Goal: Task Accomplishment & Management: Use online tool/utility

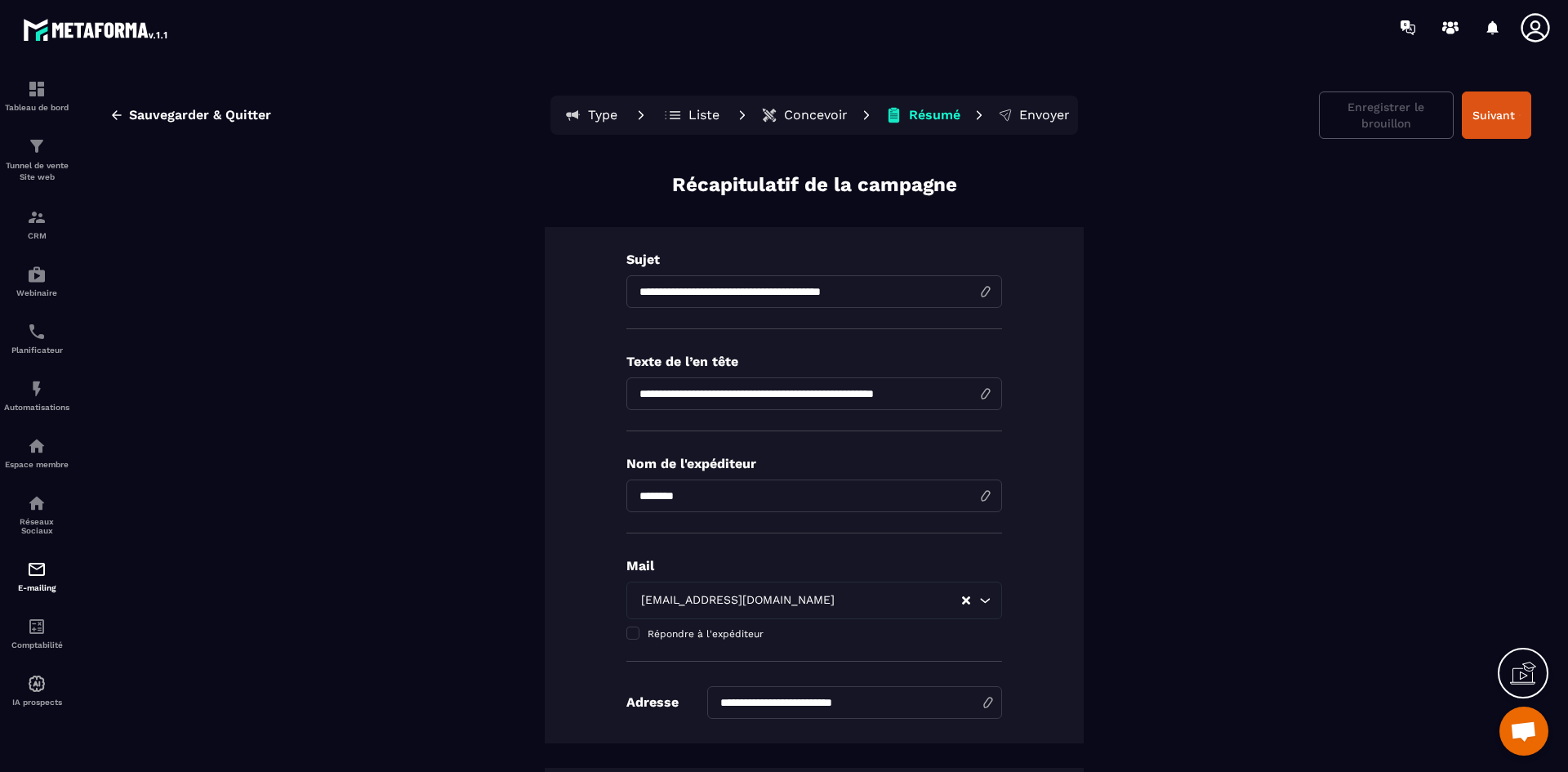
click at [815, 104] on button "Concevoir" at bounding box center [804, 115] width 96 height 33
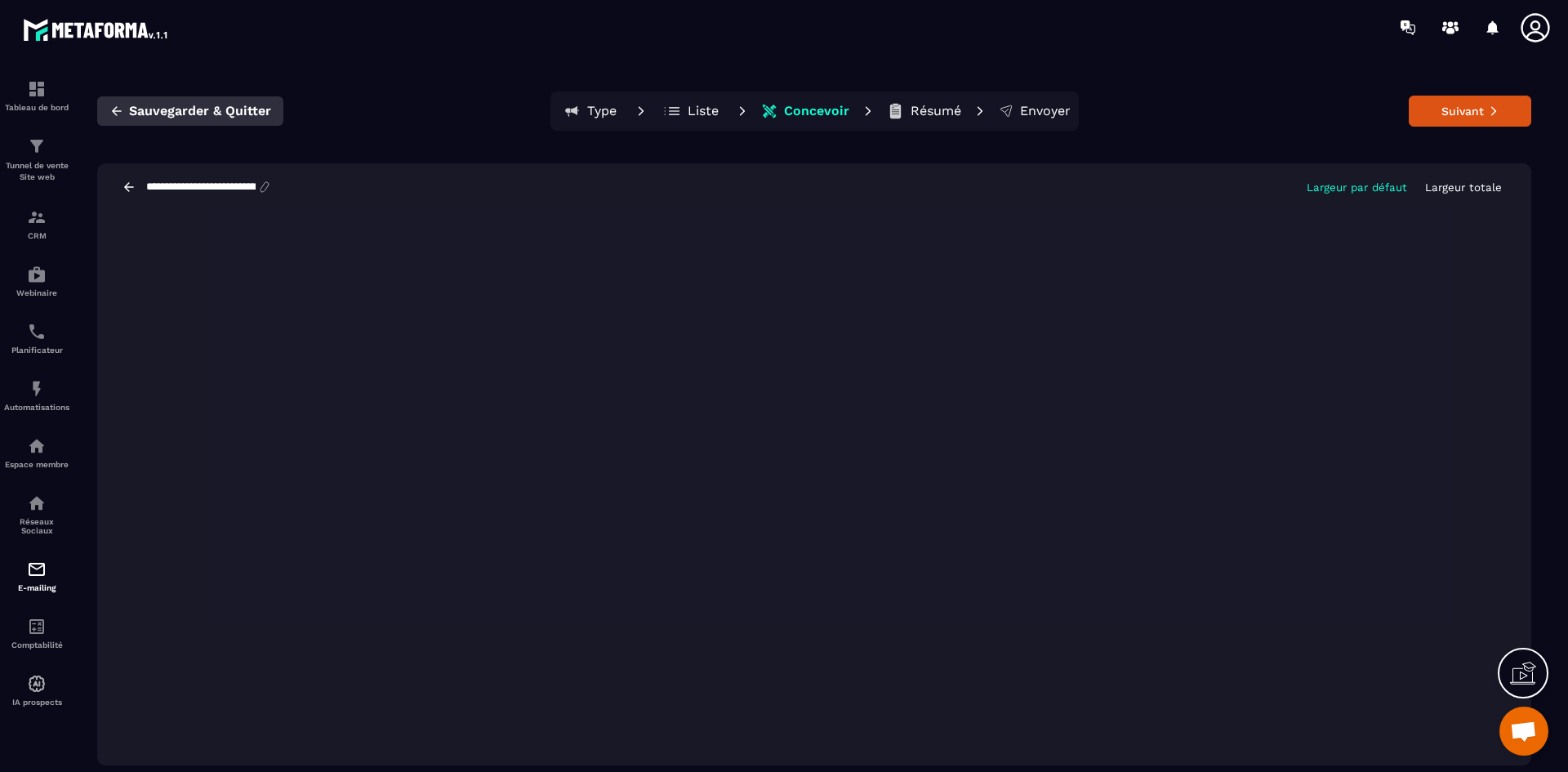
click at [192, 110] on span "Sauvegarder & Quitter" at bounding box center [199, 111] width 142 height 16
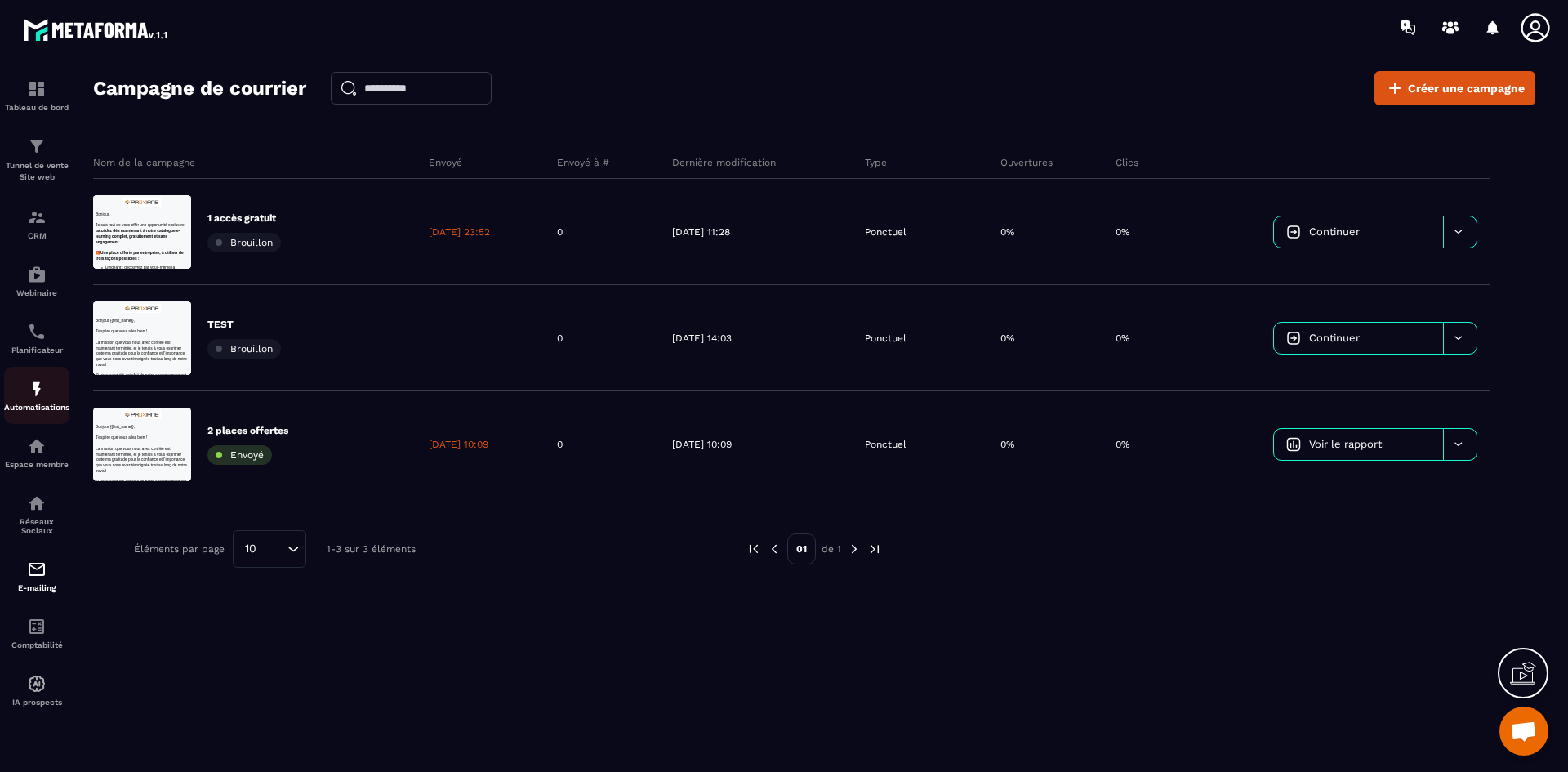
click at [37, 394] on img at bounding box center [37, 389] width 20 height 20
click at [32, 399] on div "Automatisations" at bounding box center [37, 395] width 65 height 33
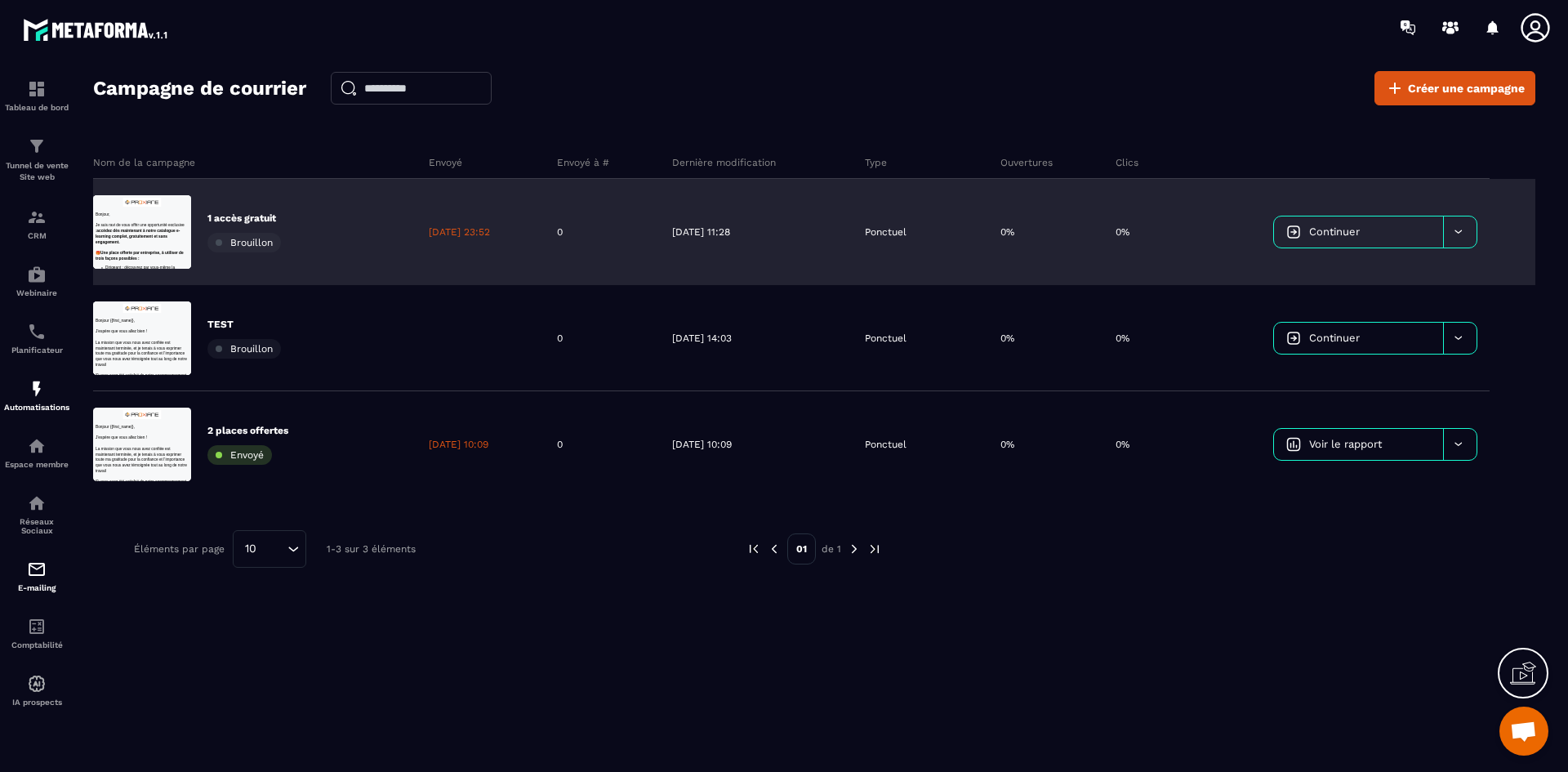
click at [246, 220] on p "1 accès gratuit" at bounding box center [244, 217] width 73 height 13
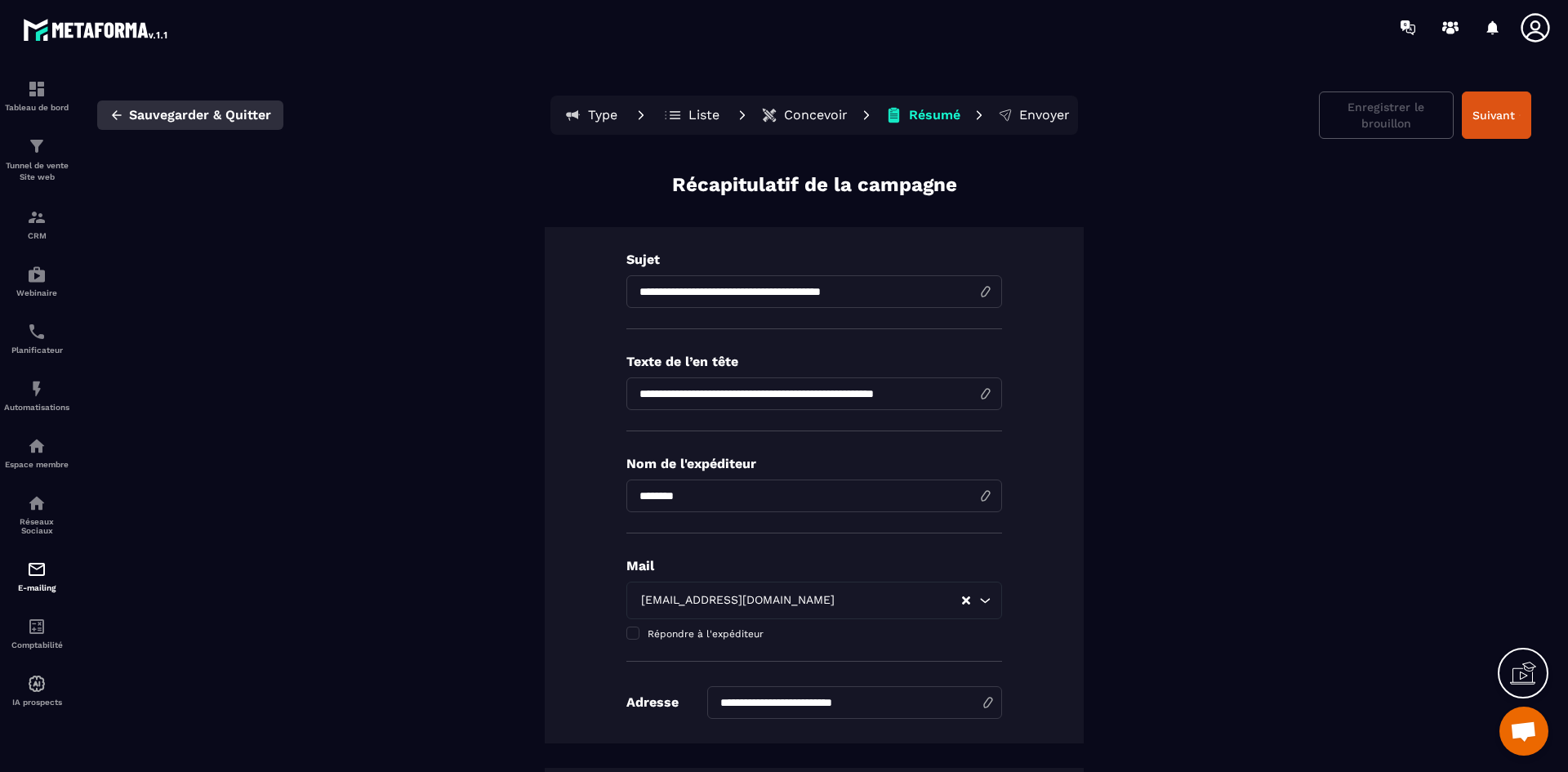
click at [206, 118] on span "Sauvegarder & Quitter" at bounding box center [199, 115] width 142 height 16
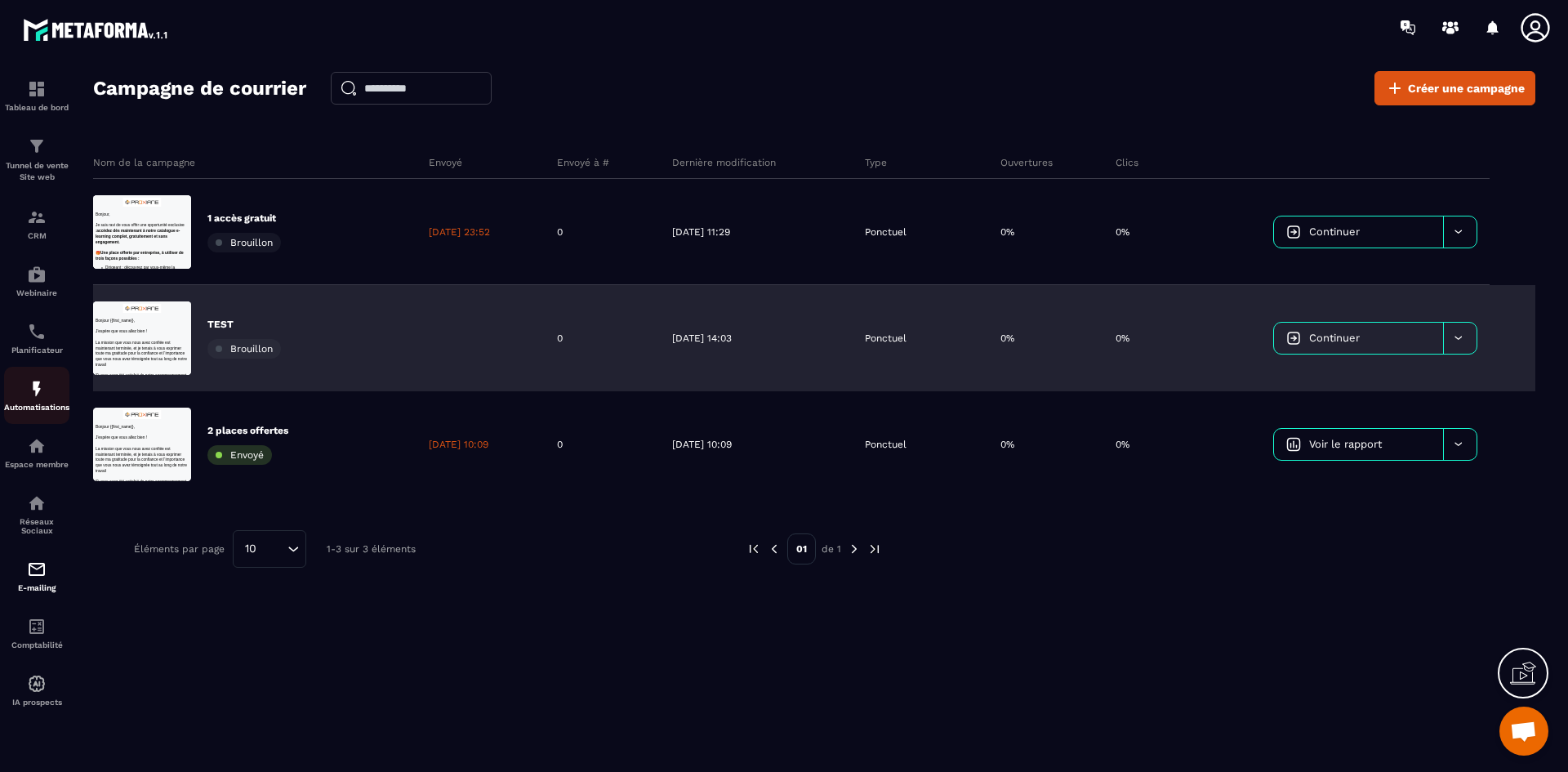
click at [32, 410] on p "Automatisations" at bounding box center [37, 407] width 65 height 9
click at [28, 399] on div "Automatisations" at bounding box center [37, 395] width 65 height 33
click at [28, 390] on img at bounding box center [37, 389] width 20 height 20
